Goal: Find contact information: Find contact information

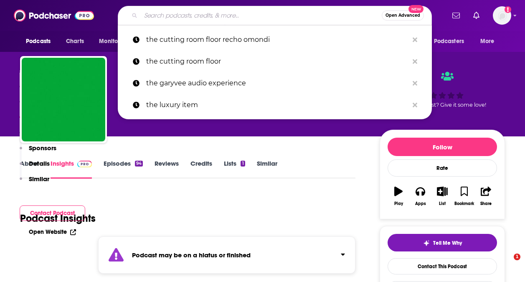
click at [203, 19] on input "Search podcasts, credits, & more..." at bounding box center [261, 15] width 241 height 13
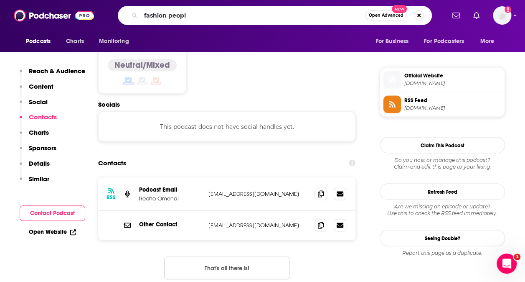
type input "fashion people"
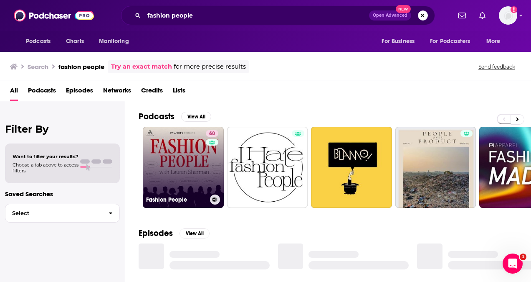
click at [194, 159] on link "60 Fashion People" at bounding box center [183, 167] width 81 height 81
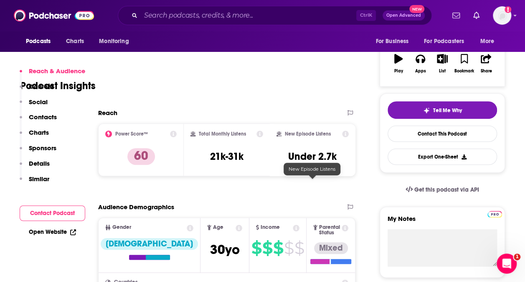
scroll to position [334, 0]
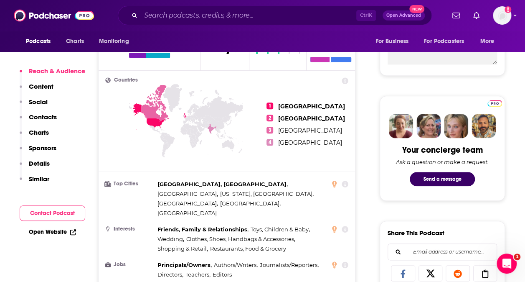
click at [52, 112] on div "Reach & Audience Content Social Contacts Charts Sponsors Details Similar" at bounding box center [53, 128] width 66 height 123
click at [46, 117] on p "Contacts" at bounding box center [43, 117] width 28 height 8
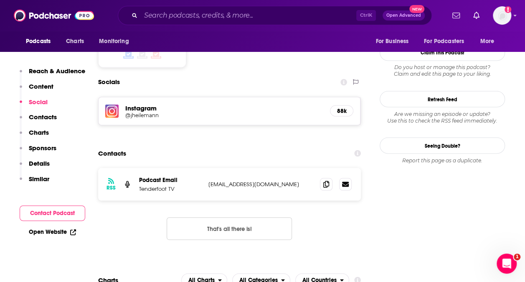
scroll to position [441, 0]
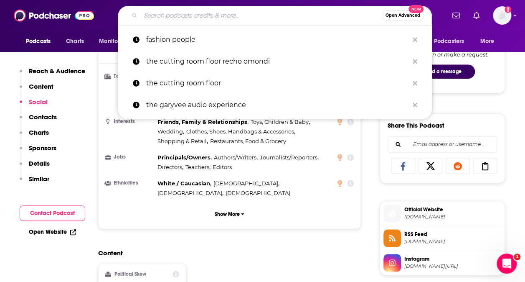
click at [173, 18] on input "Search podcasts, credits, & more..." at bounding box center [261, 15] width 241 height 13
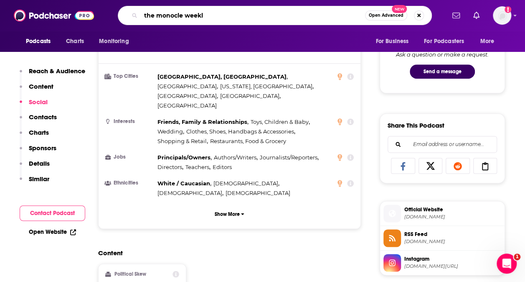
type input "the monocle weekly"
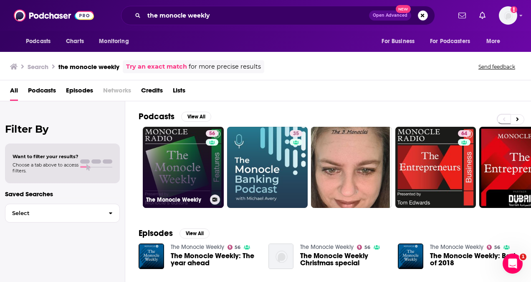
click at [170, 175] on link "56 The Monocle Weekly" at bounding box center [183, 167] width 81 height 81
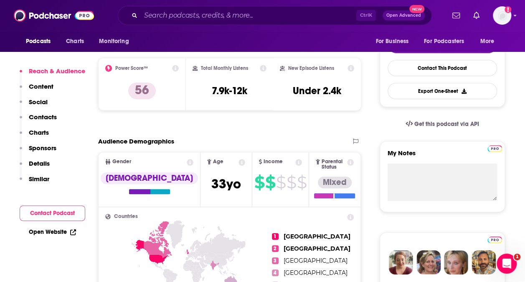
scroll to position [167, 0]
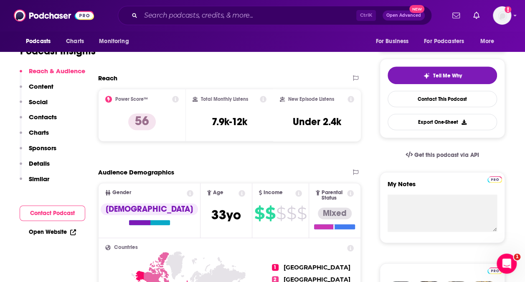
drag, startPoint x: 162, startPoint y: 165, endPoint x: 119, endPoint y: 129, distance: 56.4
drag, startPoint x: 119, startPoint y: 129, endPoint x: 293, endPoint y: 77, distance: 181.9
click at [295, 75] on div "Reach" at bounding box center [221, 78] width 246 height 8
click at [172, 15] on input "Search podcasts, credits, & more..." at bounding box center [249, 15] width 216 height 13
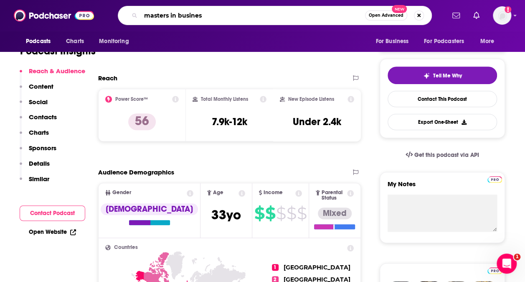
type input "masters in business"
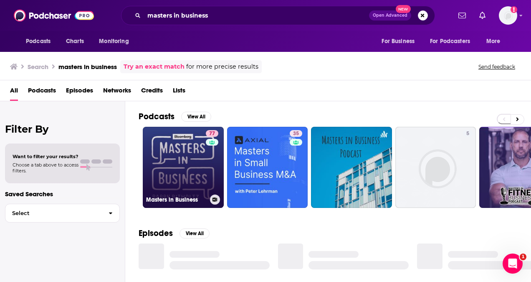
click at [173, 166] on link "77 Masters in Business" at bounding box center [183, 167] width 81 height 81
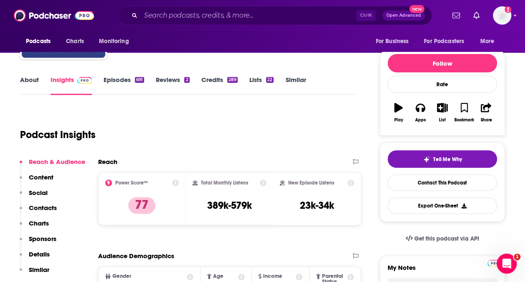
scroll to position [209, 0]
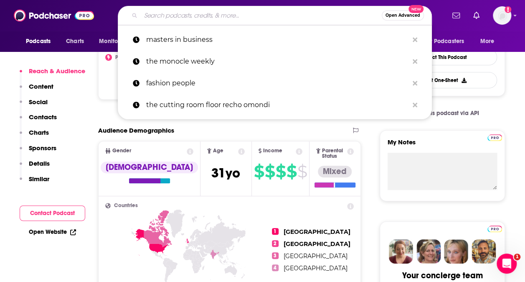
click at [158, 21] on input "Search podcasts, credits, & more..." at bounding box center [261, 15] width 241 height 13
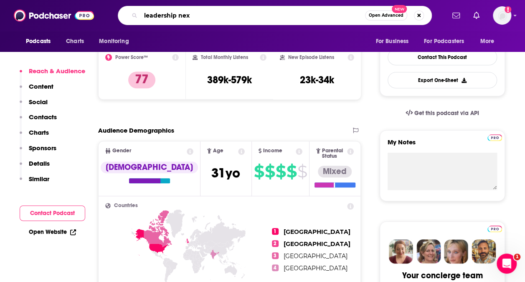
type input "leadership next"
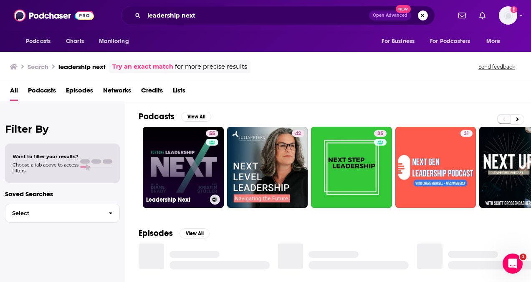
click at [171, 169] on link "55 Leadership Next" at bounding box center [183, 167] width 81 height 81
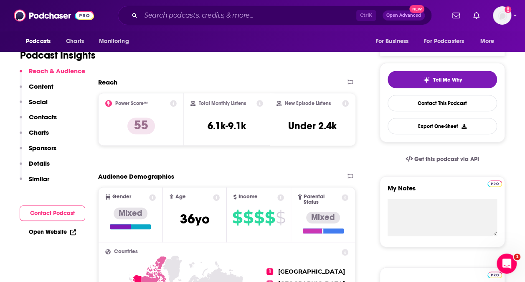
scroll to position [167, 0]
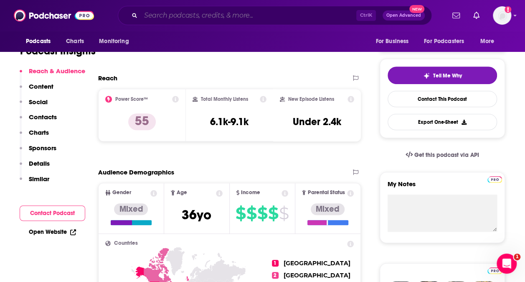
drag, startPoint x: 155, startPoint y: 13, endPoint x: 170, endPoint y: 4, distance: 17.6
click at [155, 13] on input "Search podcasts, credits, & more..." at bounding box center [249, 15] width 216 height 13
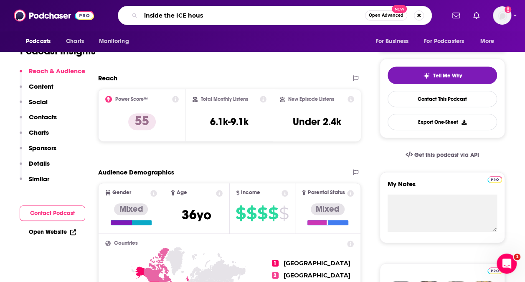
type input "inside the ICE house"
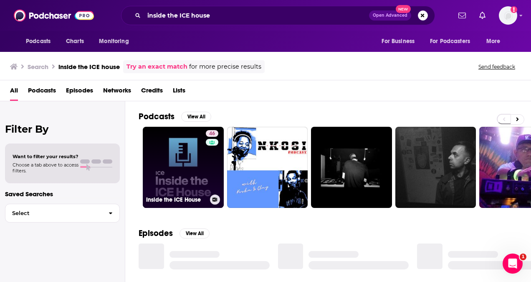
click at [202, 173] on link "46 Inside the ICE House" at bounding box center [183, 167] width 81 height 81
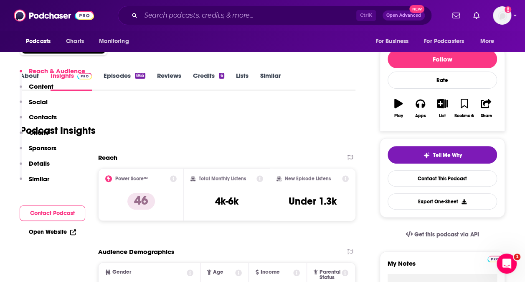
scroll to position [167, 0]
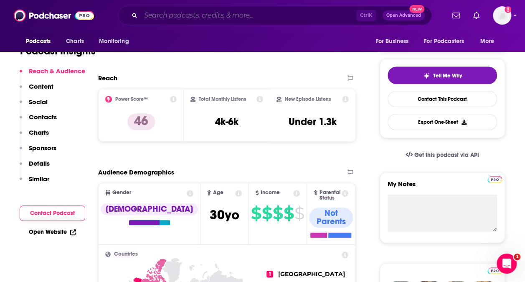
click at [187, 13] on input "Search podcasts, credits, & more..." at bounding box center [249, 15] width 216 height 13
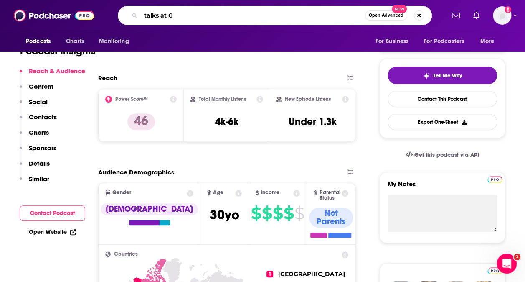
type input "talks at GS"
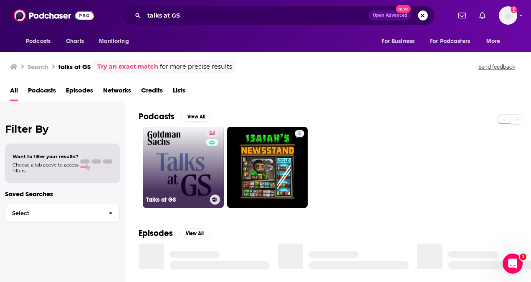
click at [198, 163] on link "54 Talks at GS" at bounding box center [183, 167] width 81 height 81
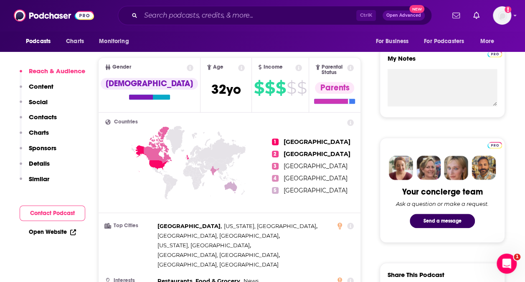
scroll to position [209, 0]
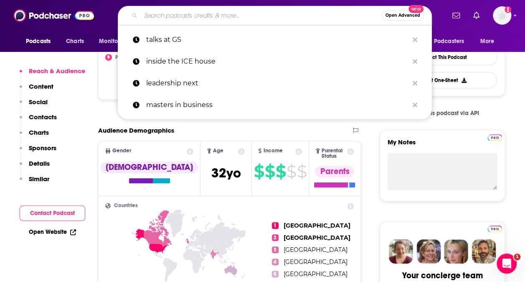
click at [212, 18] on input "Search podcasts, credits, & more..." at bounding box center [261, 15] width 241 height 13
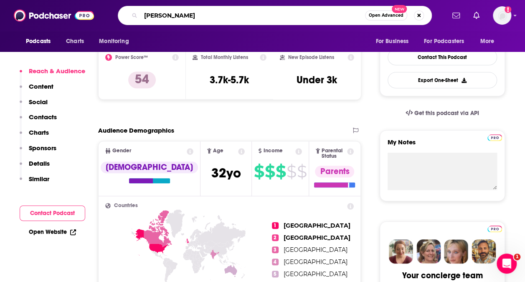
type input "[PERSON_NAME]"
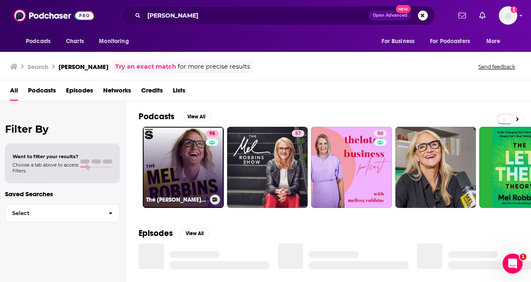
click at [204, 154] on link "98 The [PERSON_NAME] Podcast" at bounding box center [183, 167] width 81 height 81
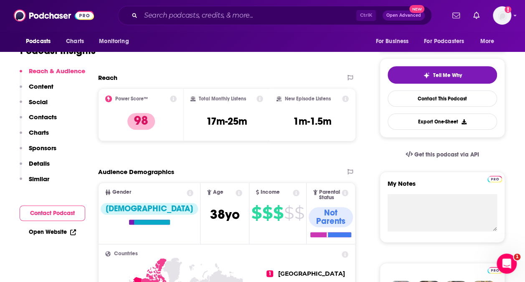
scroll to position [209, 0]
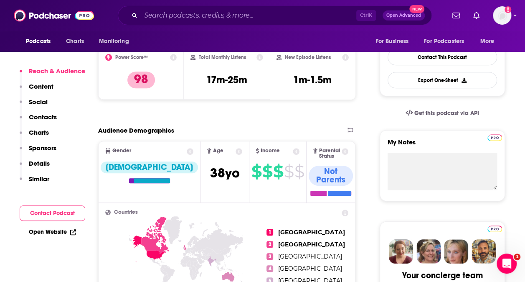
click at [30, 117] on p "Contacts" at bounding box center [43, 117] width 28 height 8
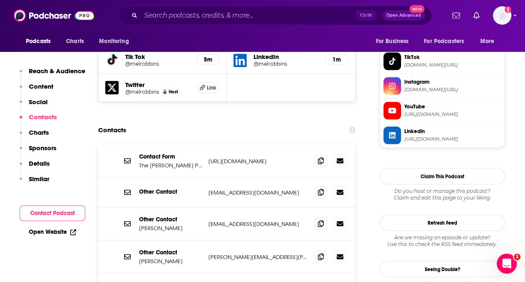
scroll to position [819, 0]
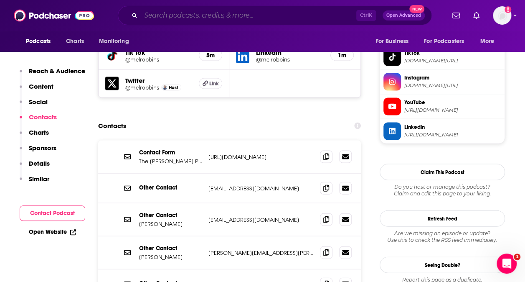
click at [172, 15] on input "Search podcasts, credits, & more..." at bounding box center [249, 15] width 216 height 13
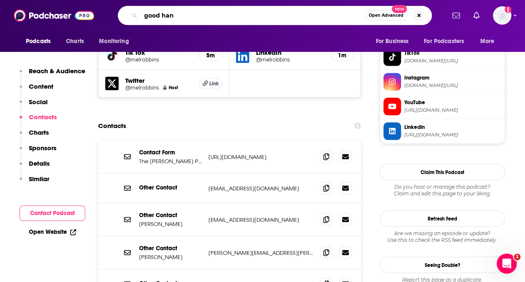
type input "good hang"
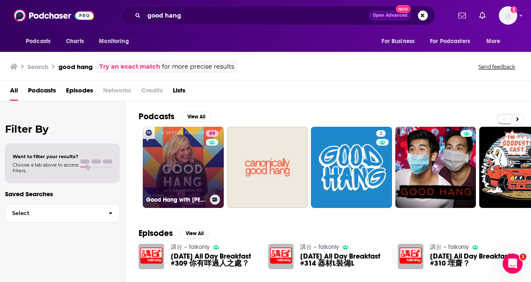
click at [185, 181] on link "89 Good Hang with [PERSON_NAME]" at bounding box center [183, 167] width 81 height 81
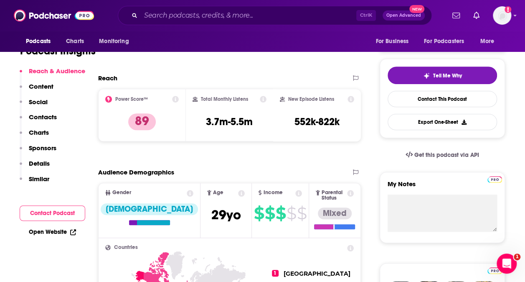
scroll to position [251, 0]
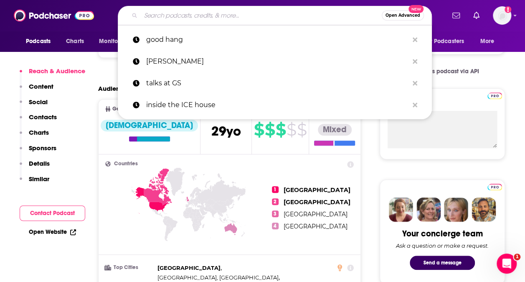
click at [158, 16] on input "Search podcasts, credits, & more..." at bounding box center [261, 15] width 241 height 13
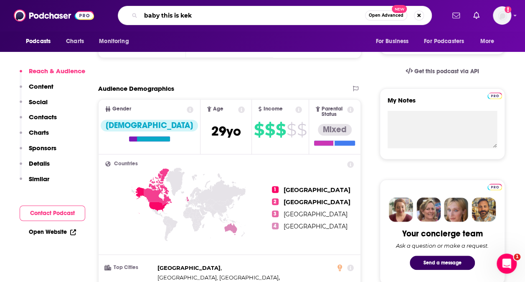
type input "baby this is keke"
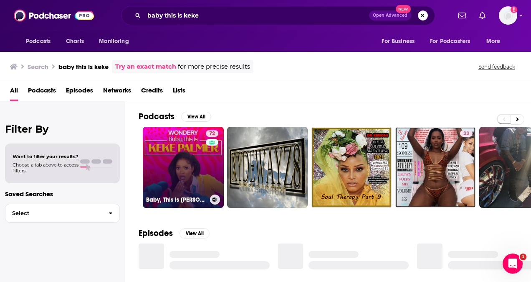
click at [216, 178] on div "72" at bounding box center [213, 162] width 15 height 64
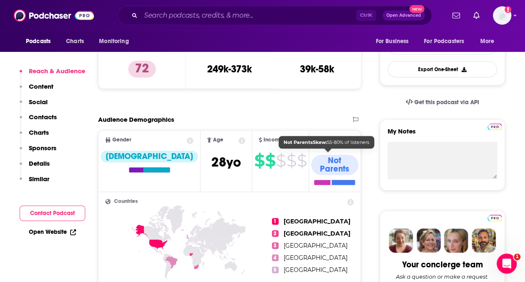
scroll to position [251, 0]
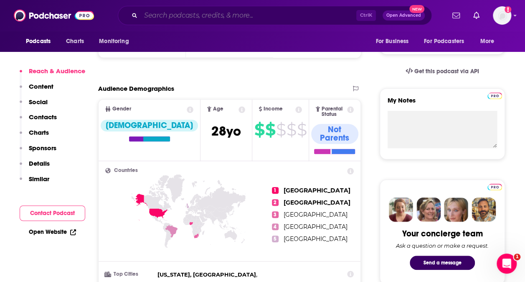
drag, startPoint x: 226, startPoint y: 15, endPoint x: 230, endPoint y: 10, distance: 5.3
click at [226, 15] on input "Search podcasts, credits, & more..." at bounding box center [249, 15] width 216 height 13
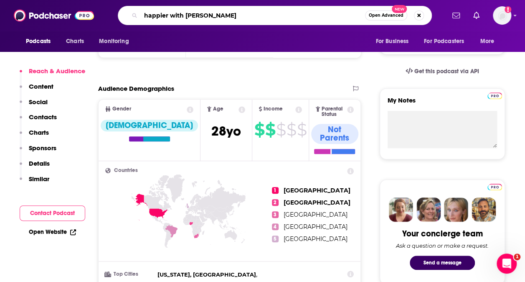
type input "happier with [PERSON_NAME]"
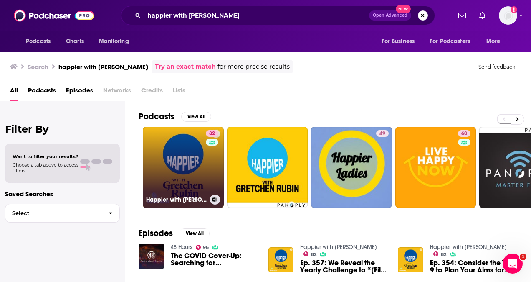
click at [167, 164] on link "82 Happier with [PERSON_NAME]" at bounding box center [183, 167] width 81 height 81
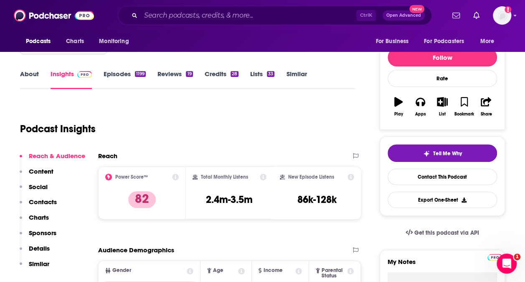
scroll to position [84, 0]
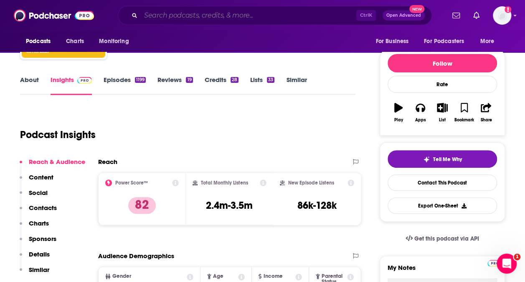
click at [250, 20] on input "Search podcasts, credits, & more..." at bounding box center [249, 15] width 216 height 13
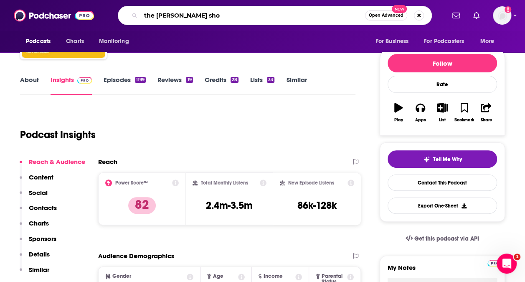
type input "the [PERSON_NAME] show"
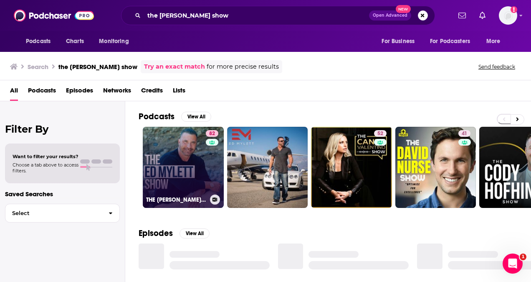
click at [206, 181] on div "82" at bounding box center [213, 162] width 15 height 64
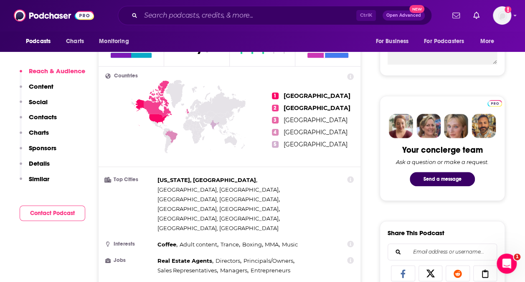
scroll to position [209, 0]
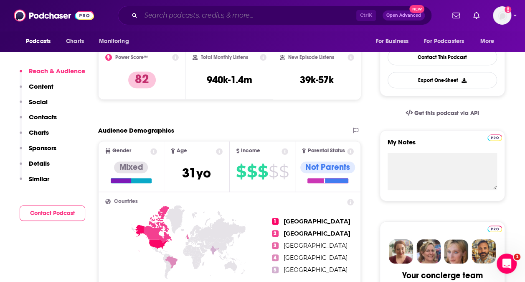
click at [147, 18] on input "Search podcasts, credits, & more..." at bounding box center [249, 15] width 216 height 13
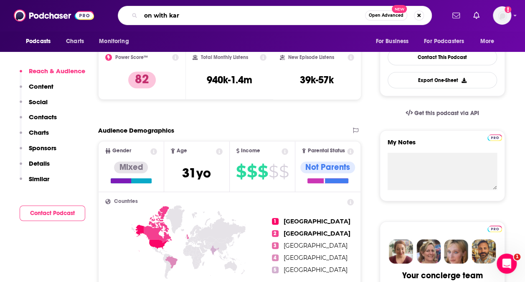
type input "on with [PERSON_NAME]"
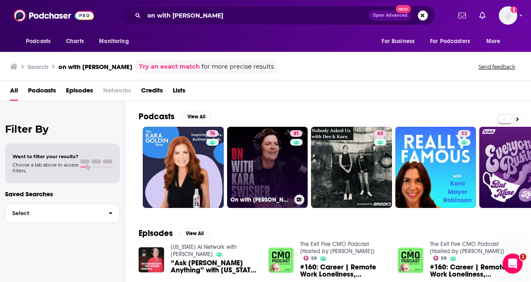
click at [284, 176] on link "81 On with [PERSON_NAME]" at bounding box center [267, 167] width 81 height 81
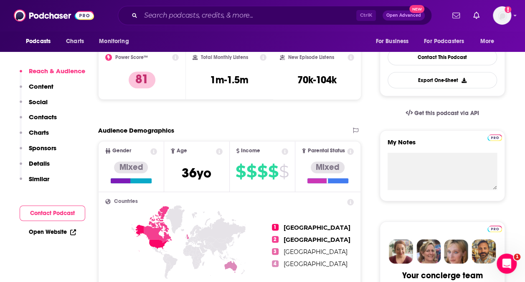
scroll to position [251, 0]
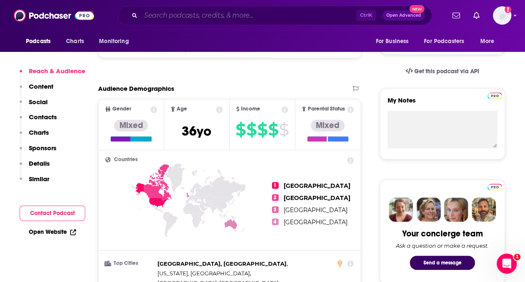
click at [199, 17] on input "Search podcasts, credits, & more..." at bounding box center [249, 15] width 216 height 13
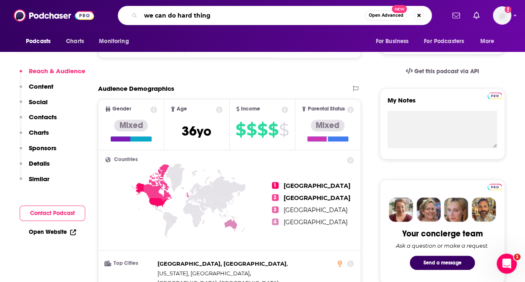
type input "we can do hard things"
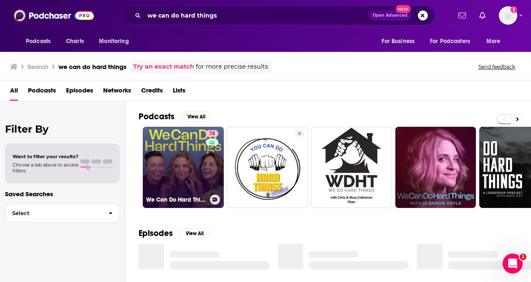
click at [161, 164] on link "78 We Can Do Hard Things" at bounding box center [183, 167] width 81 height 81
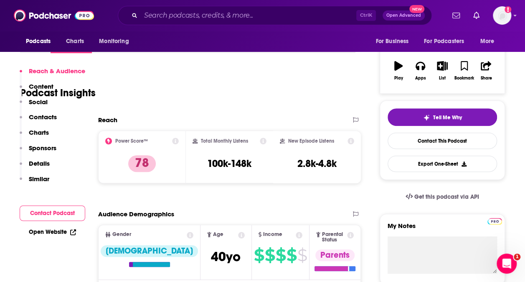
scroll to position [334, 0]
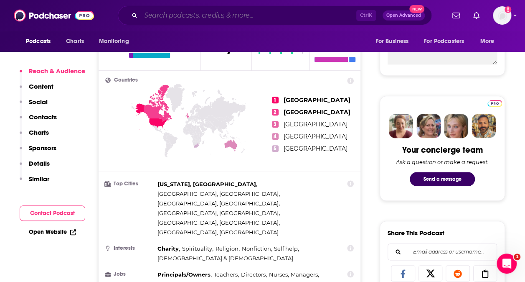
click at [173, 19] on input "Search podcasts, credits, & more..." at bounding box center [249, 15] width 216 height 13
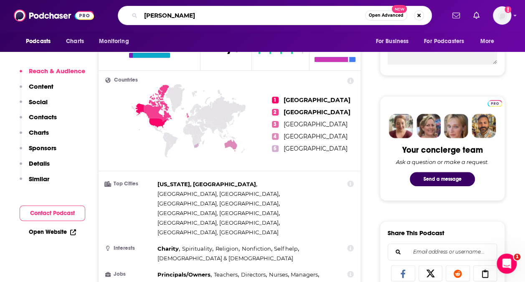
type input "[PERSON_NAME]"
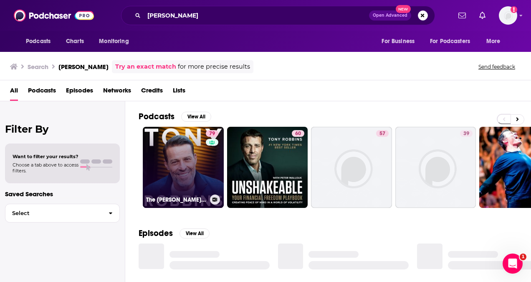
click at [194, 169] on link "79 The [PERSON_NAME] Podcast" at bounding box center [183, 167] width 81 height 81
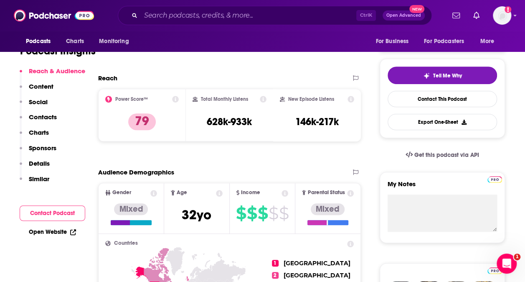
scroll to position [209, 0]
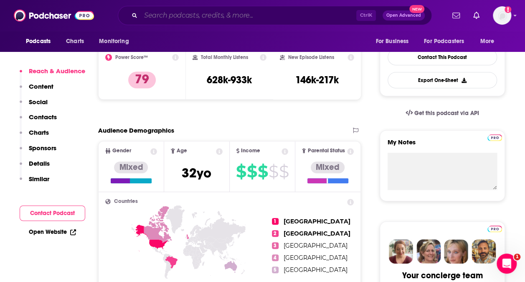
click at [185, 12] on input "Search podcasts, credits, & more..." at bounding box center [249, 15] width 216 height 13
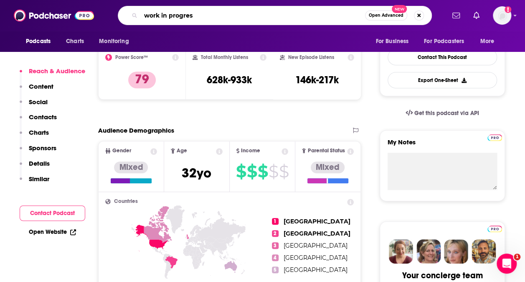
type input "work in progress"
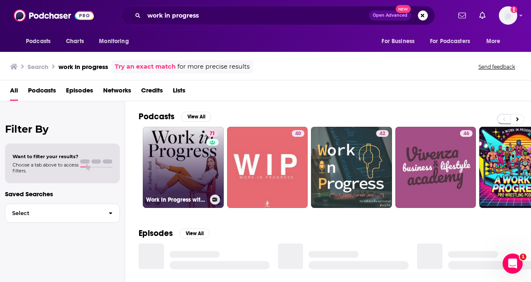
click at [188, 173] on link "71 Work in Progress with [PERSON_NAME]" at bounding box center [183, 167] width 81 height 81
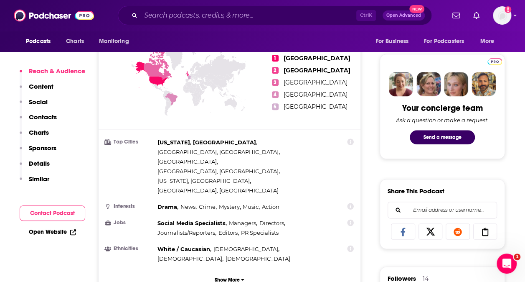
scroll to position [209, 0]
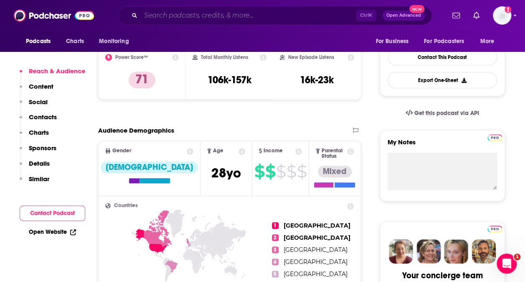
click at [303, 15] on input "Search podcasts, credits, & more..." at bounding box center [249, 15] width 216 height 13
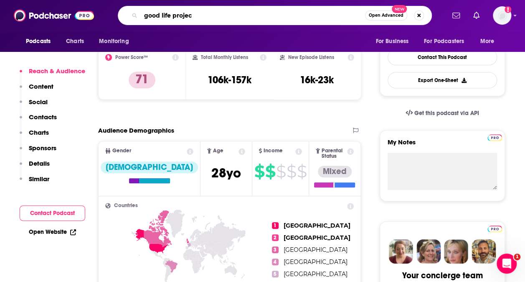
type input "good life project"
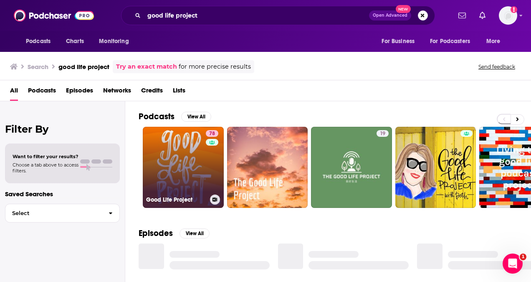
click at [198, 166] on link "78 Good Life Project" at bounding box center [183, 167] width 81 height 81
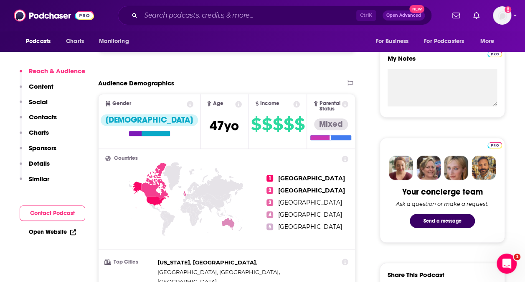
scroll to position [125, 0]
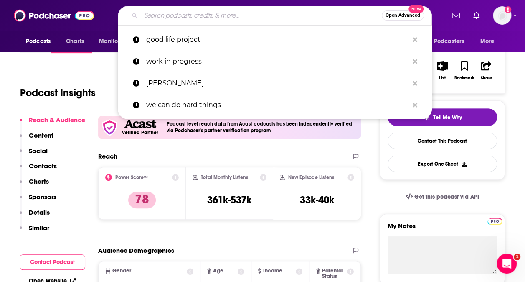
click at [179, 14] on input "Search podcasts, credits, & more..." at bounding box center [261, 15] width 241 height 13
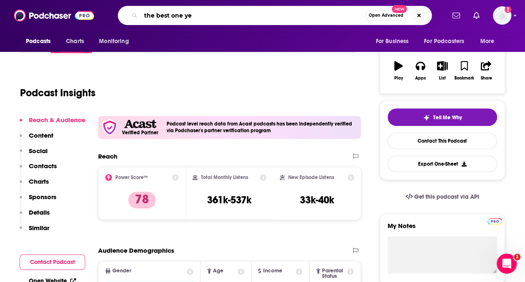
type input "the best one yet"
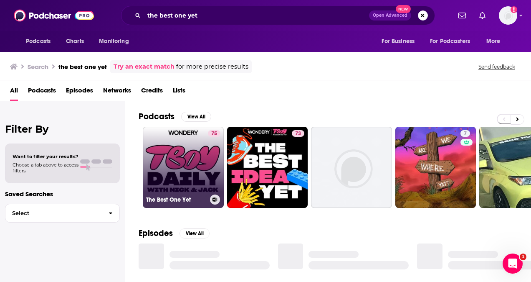
click at [167, 160] on link "75 The Best One Yet" at bounding box center [183, 167] width 81 height 81
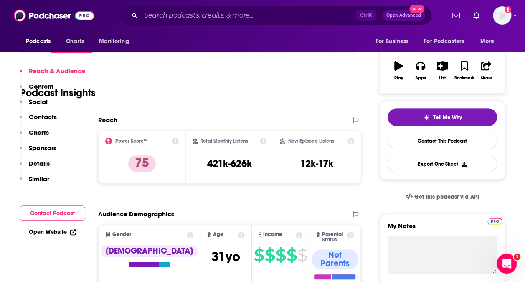
scroll to position [251, 0]
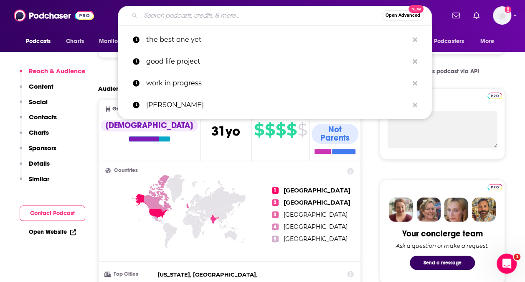
click at [180, 9] on input "Search podcasts, credits, & more..." at bounding box center [261, 15] width 241 height 13
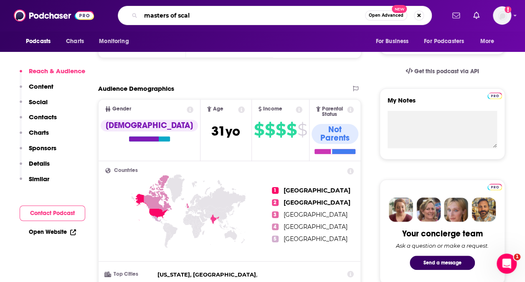
type input "masters of scale"
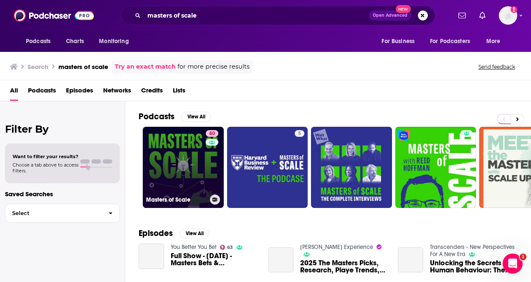
click at [183, 185] on link "80 Masters of Scale" at bounding box center [183, 167] width 81 height 81
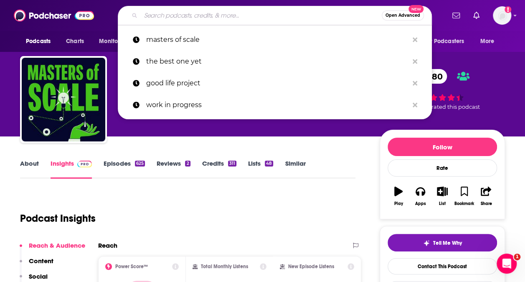
click at [157, 15] on input "Search podcasts, credits, & more..." at bounding box center [261, 15] width 241 height 13
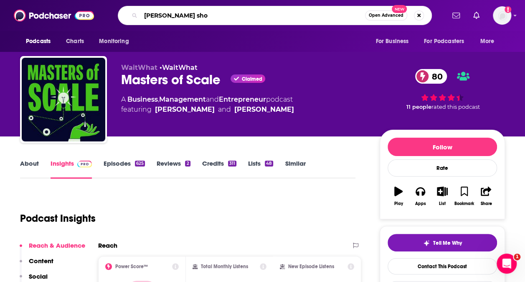
type input "[PERSON_NAME] show"
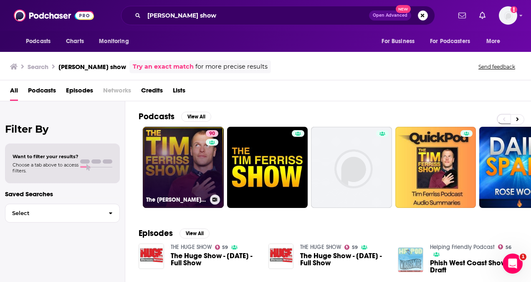
click at [180, 152] on link "90 The [PERSON_NAME] Show" at bounding box center [183, 167] width 81 height 81
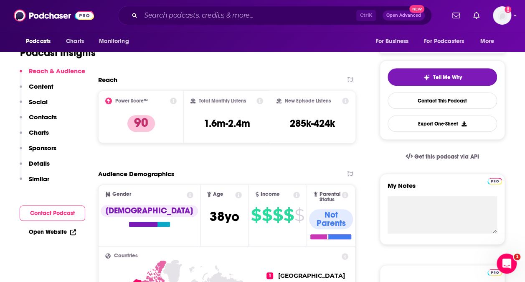
scroll to position [167, 0]
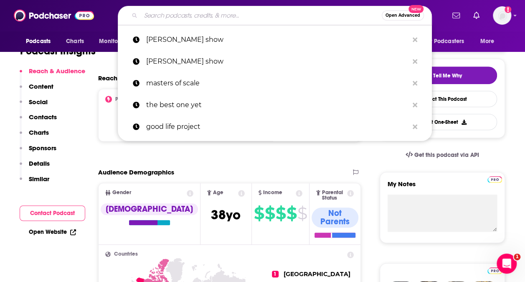
click at [185, 14] on input "Search podcasts, credits, & more..." at bounding box center [261, 15] width 241 height 13
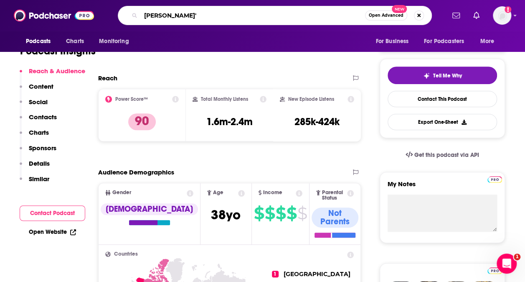
type input "[PERSON_NAME]"
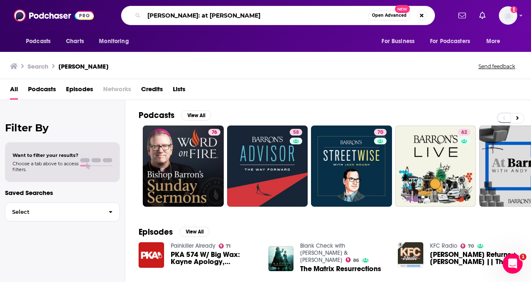
type input "[PERSON_NAME]: at [PERSON_NAME]"
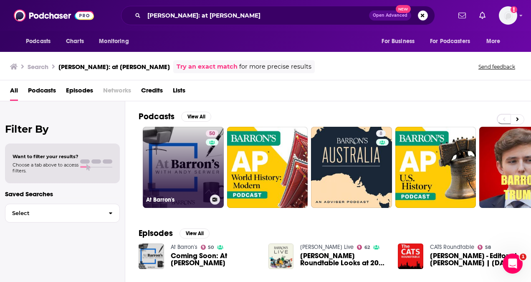
click at [203, 178] on link "50 At [PERSON_NAME]" at bounding box center [183, 167] width 81 height 81
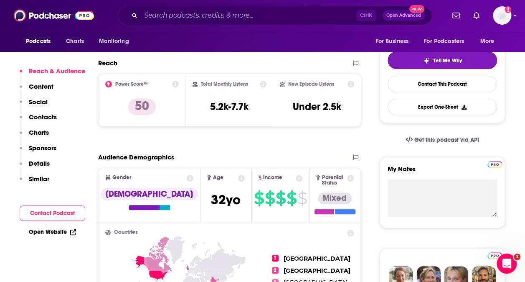
scroll to position [292, 0]
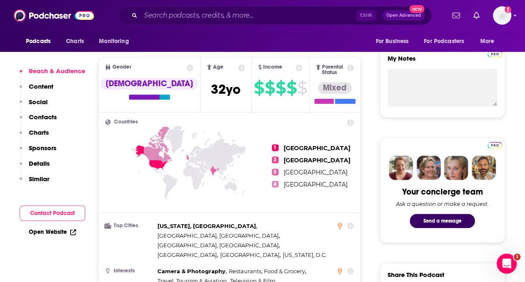
click at [36, 119] on p "Contacts" at bounding box center [43, 117] width 28 height 8
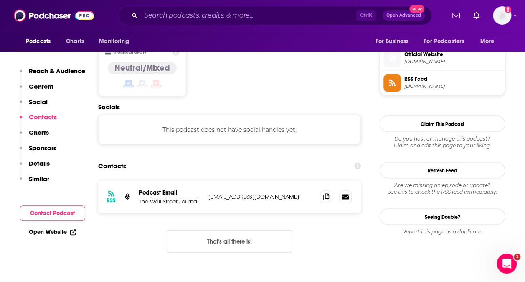
scroll to position [672, 0]
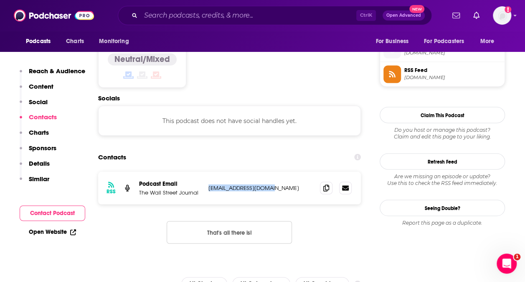
drag, startPoint x: 209, startPoint y: 155, endPoint x: 301, endPoint y: 147, distance: 92.2
click at [301, 171] on div "RSS Podcast Email The Wall Street Journal [EMAIL_ADDRESS][DOMAIN_NAME] [EMAIL_A…" at bounding box center [229, 187] width 263 height 33
copy p "[EMAIL_ADDRESS][DOMAIN_NAME]"
click at [209, 149] on section "Contacts RSS Podcast Email The Wall Street Journal [EMAIL_ADDRESS][DOMAIN_NAME]…" at bounding box center [229, 203] width 263 height 108
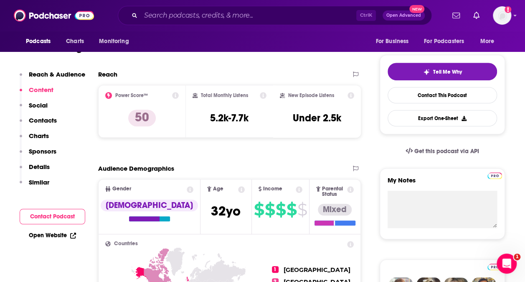
scroll to position [0, 0]
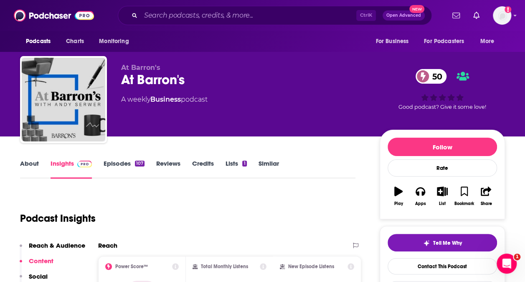
click at [108, 162] on link "Episodes 107" at bounding box center [124, 168] width 41 height 19
